Goal: Ask a question

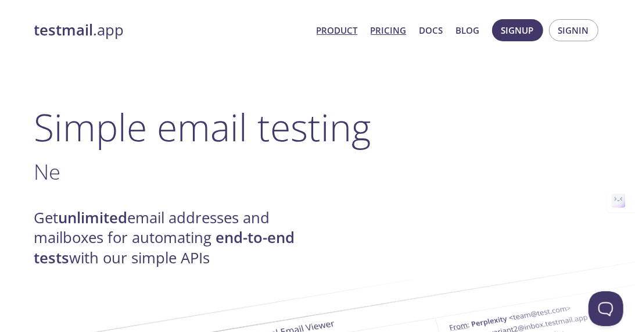
click at [395, 30] on link "Pricing" at bounding box center [388, 30] width 36 height 15
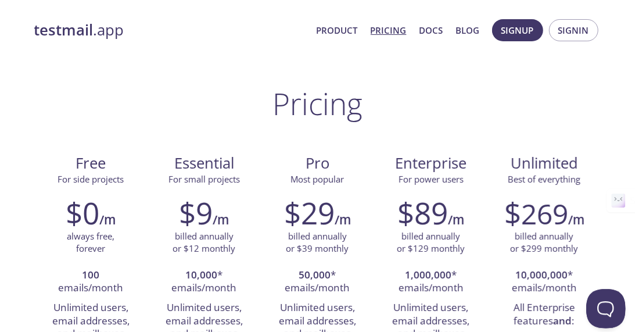
click at [594, 301] on button "Open Beacon popover" at bounding box center [602, 306] width 35 height 35
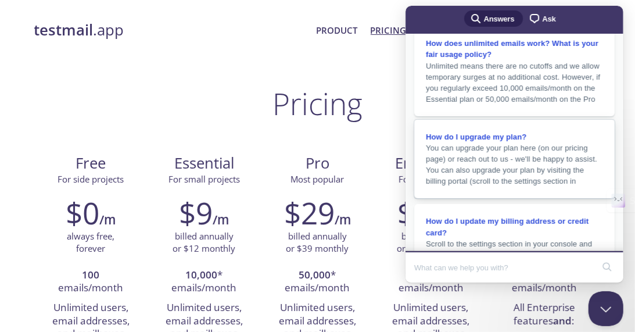
scroll to position [246, 0]
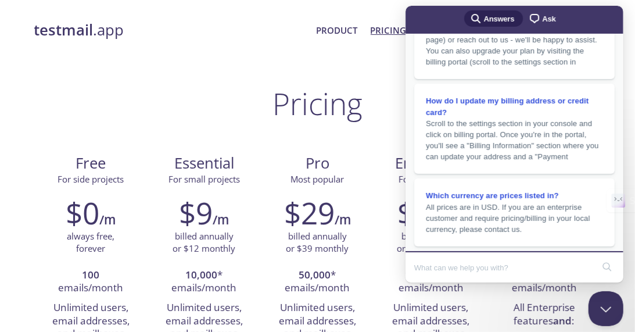
click at [437, 266] on input "Search Doc articles" at bounding box center [502, 267] width 179 height 24
type input "j"
type input "اريد ان ارسل حملة بريدية"
click button "search" at bounding box center [606, 266] width 19 height 19
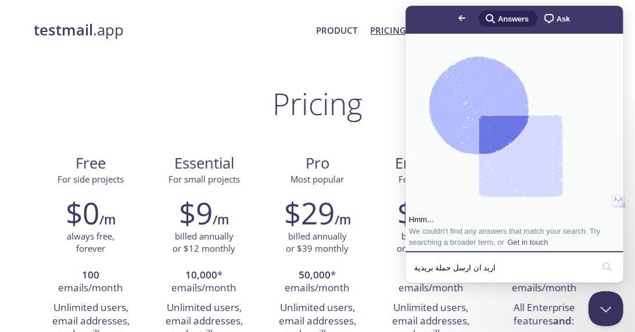
scroll to position [6, 0]
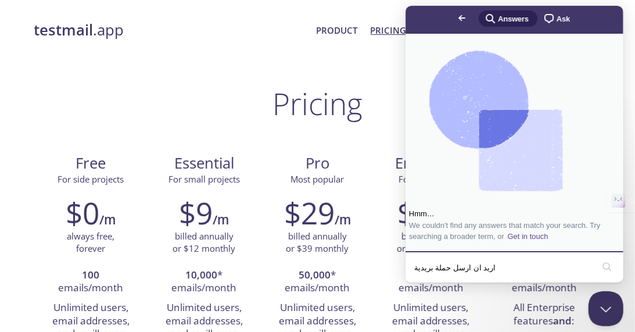
click at [597, 257] on button "search" at bounding box center [606, 266] width 19 height 19
click at [556, 20] on span "Ask" at bounding box center [562, 19] width 13 height 12
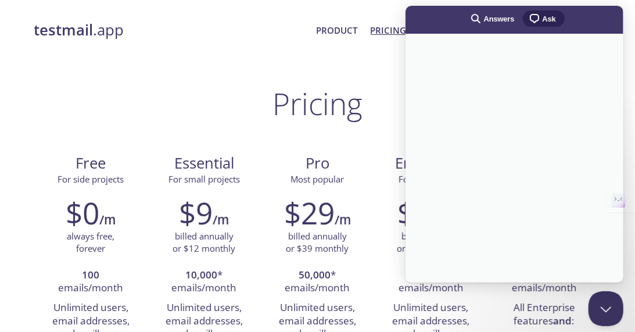
scroll to position [0, 0]
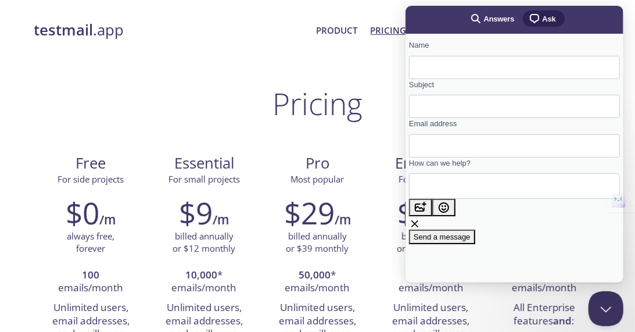
click at [601, 292] on button "Close Beacon popover" at bounding box center [602, 306] width 35 height 35
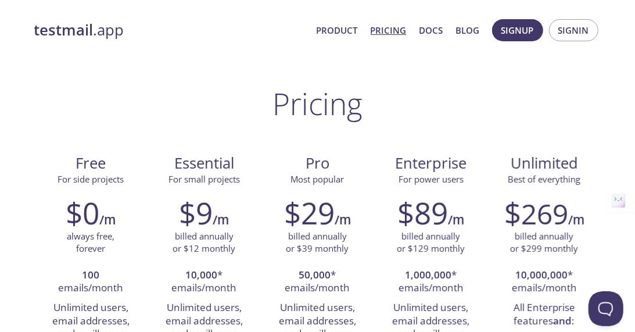
click at [327, 38] on span "Product Pricing Docs Blog" at bounding box center [397, 30] width 176 height 28
click at [328, 36] on link "Product" at bounding box center [336, 30] width 41 height 15
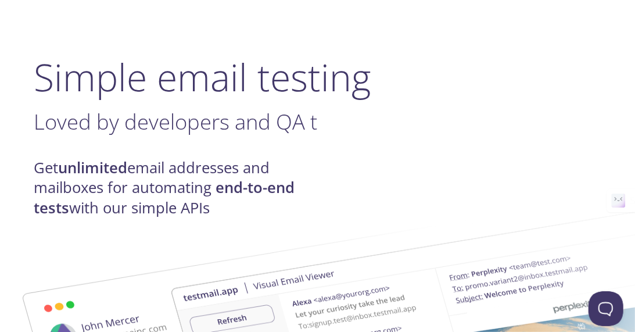
scroll to position [59, 0]
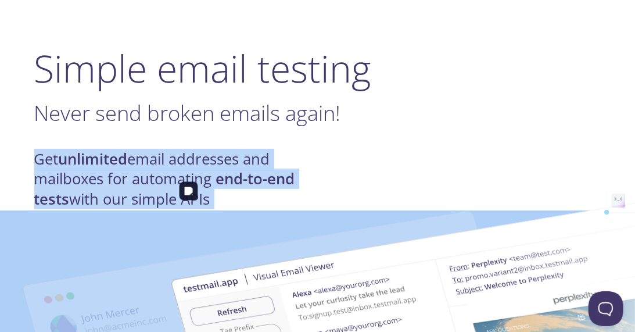
drag, startPoint x: 33, startPoint y: 156, endPoint x: 213, endPoint y: 200, distance: 184.9
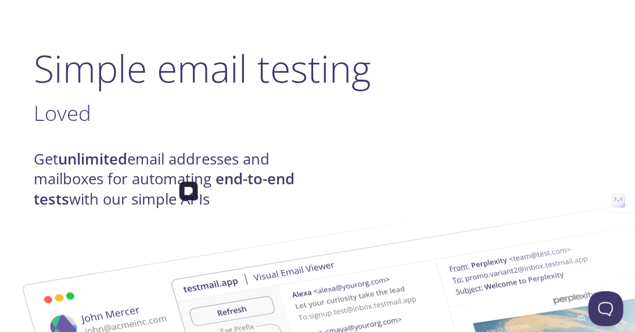
drag, startPoint x: 213, startPoint y: 200, endPoint x: 224, endPoint y: 211, distance: 16.0
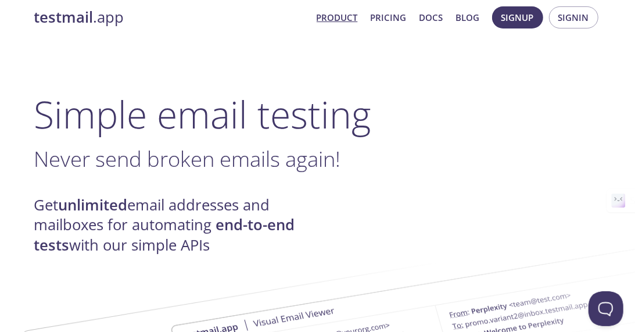
scroll to position [0, 0]
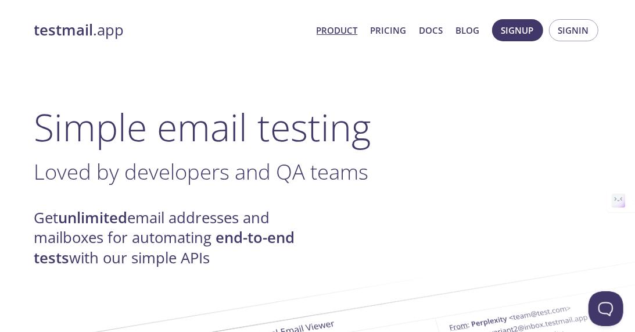
drag, startPoint x: 511, startPoint y: 40, endPoint x: 572, endPoint y: 3, distance: 71.4
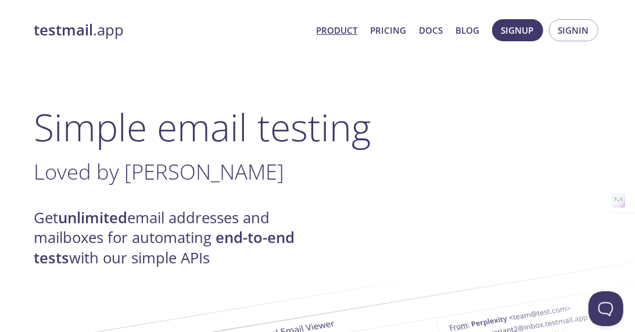
type textarea "اريدك ان تشرح لي الموقع وهل يوجد فيه ارسال حملة بريدية"
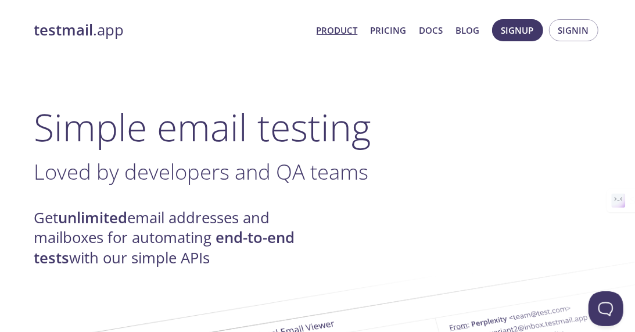
scroll to position [163, 0]
drag, startPoint x: 240, startPoint y: 131, endPoint x: 508, endPoint y: 146, distance: 268.7
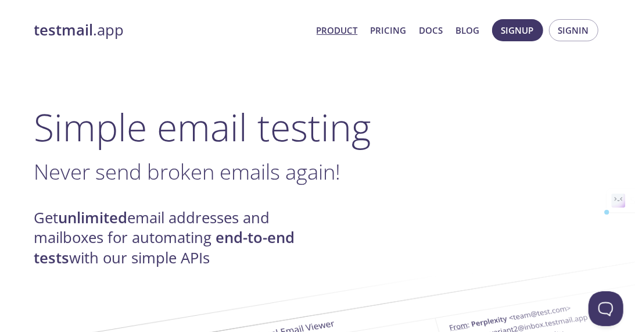
drag, startPoint x: 504, startPoint y: 150, endPoint x: 264, endPoint y: 139, distance: 240.1
copy p "(Email Marketing)"
